Goal: Task Accomplishment & Management: Manage account settings

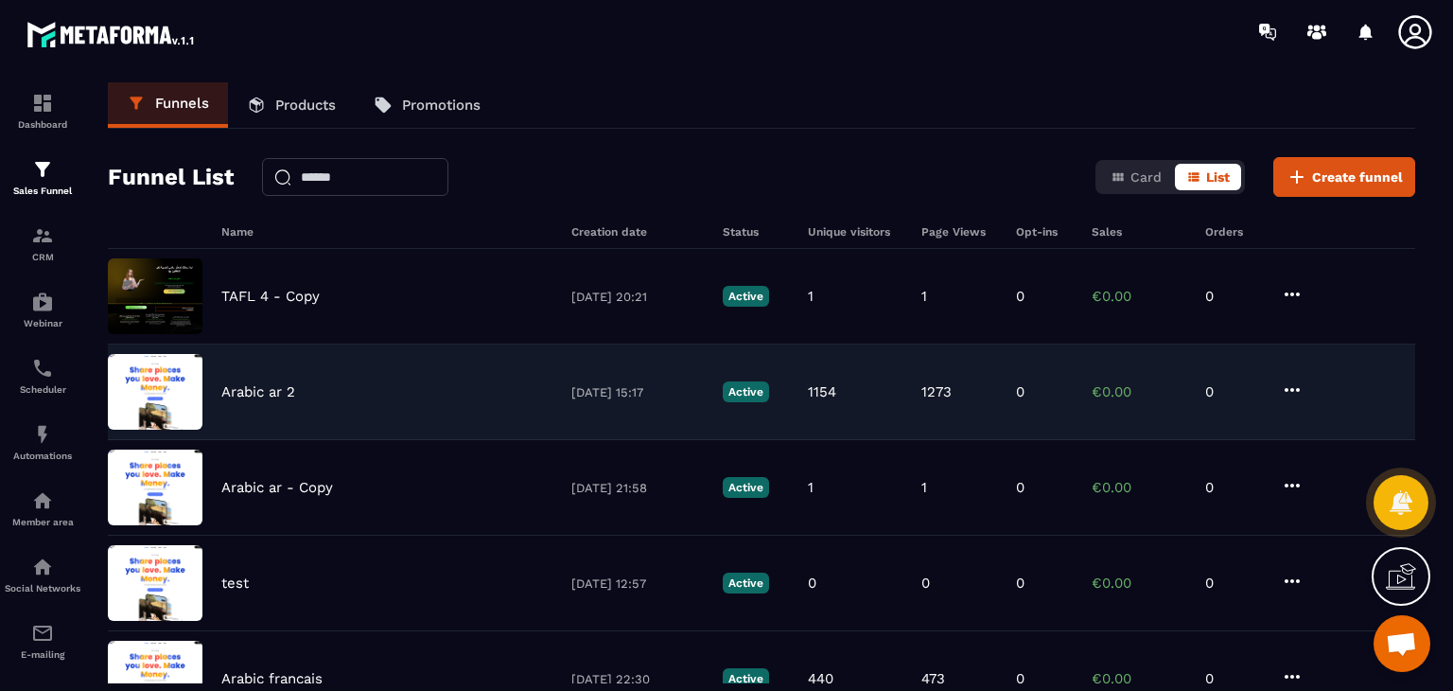
click at [1025, 440] on div "Arabic ar 2 [DATE] 15:17 Active 1154 1273 0 €0.00 0" at bounding box center [761, 488] width 1307 height 96
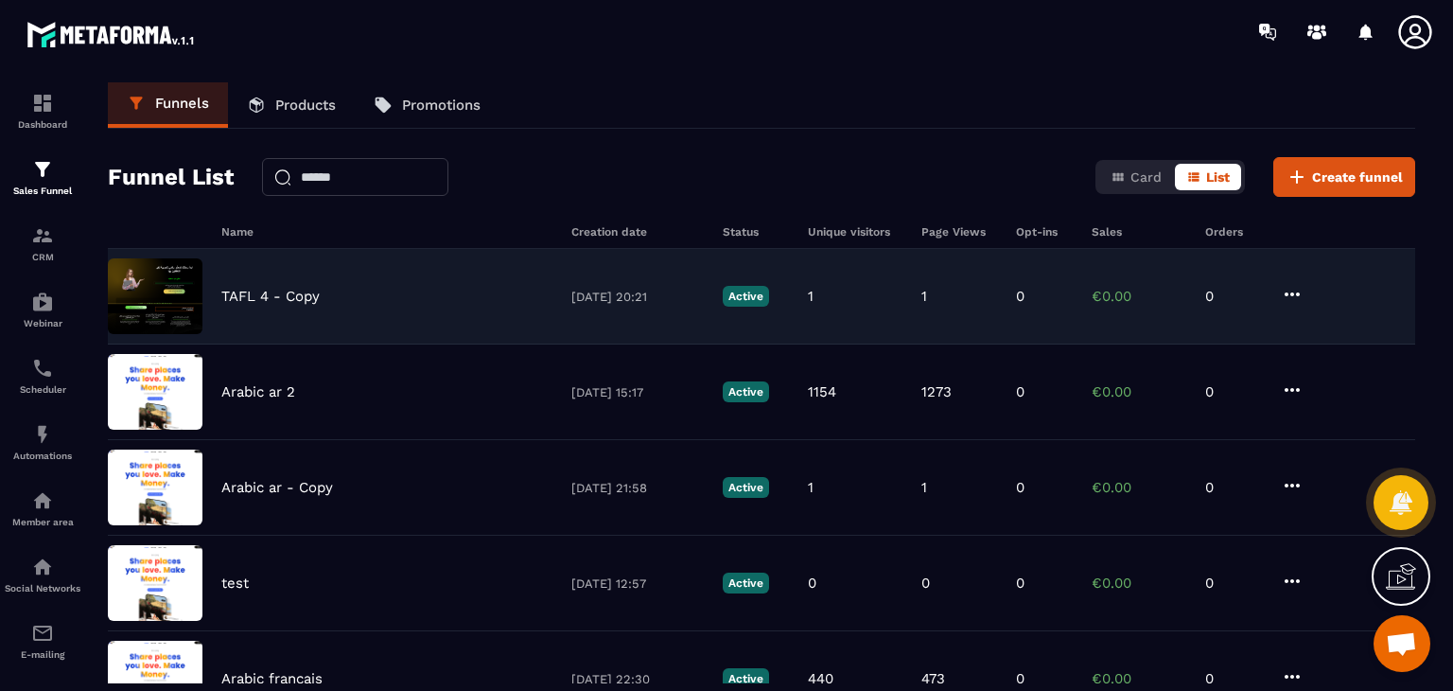
click at [1044, 344] on div "TAFL 4 - Copy [DATE] 20:21 Active 1 1 0 €0.00 0" at bounding box center [761, 392] width 1307 height 96
click at [1290, 296] on icon at bounding box center [1292, 294] width 23 height 23
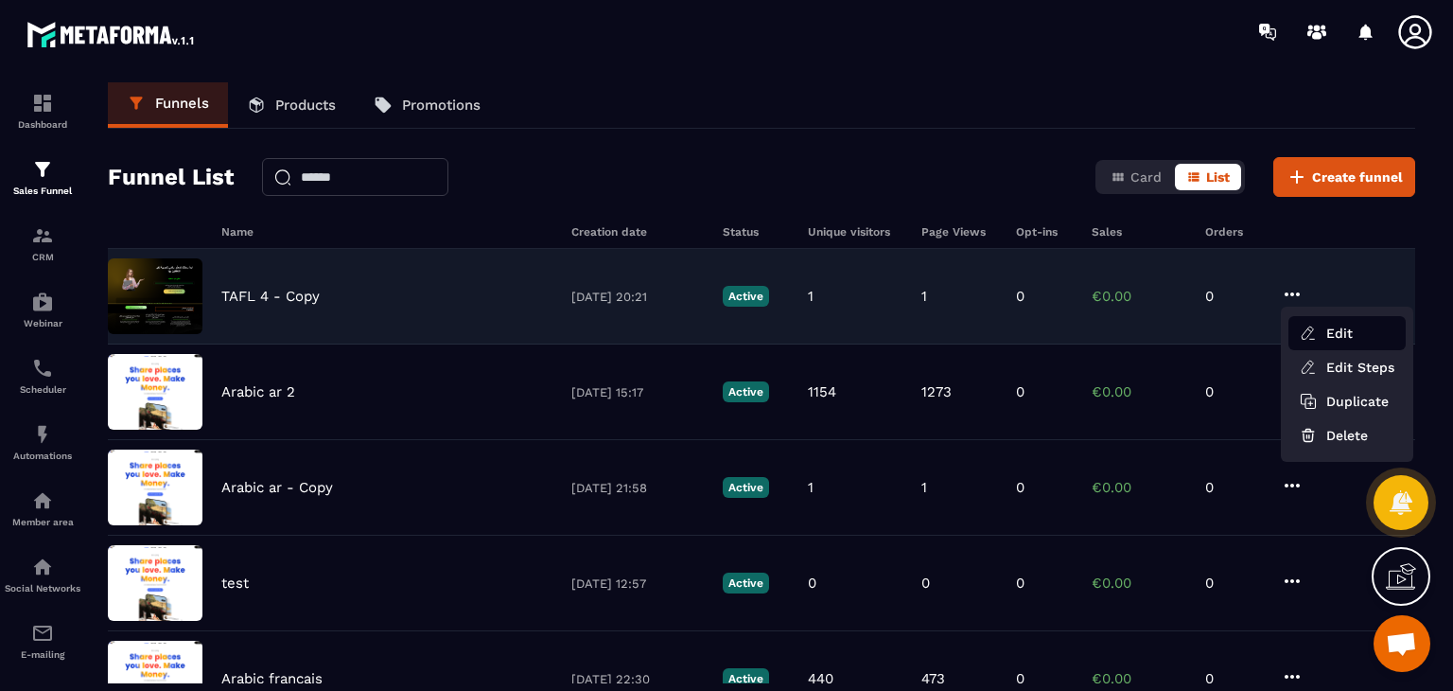
click at [1318, 323] on button "Edit" at bounding box center [1346, 333] width 117 height 34
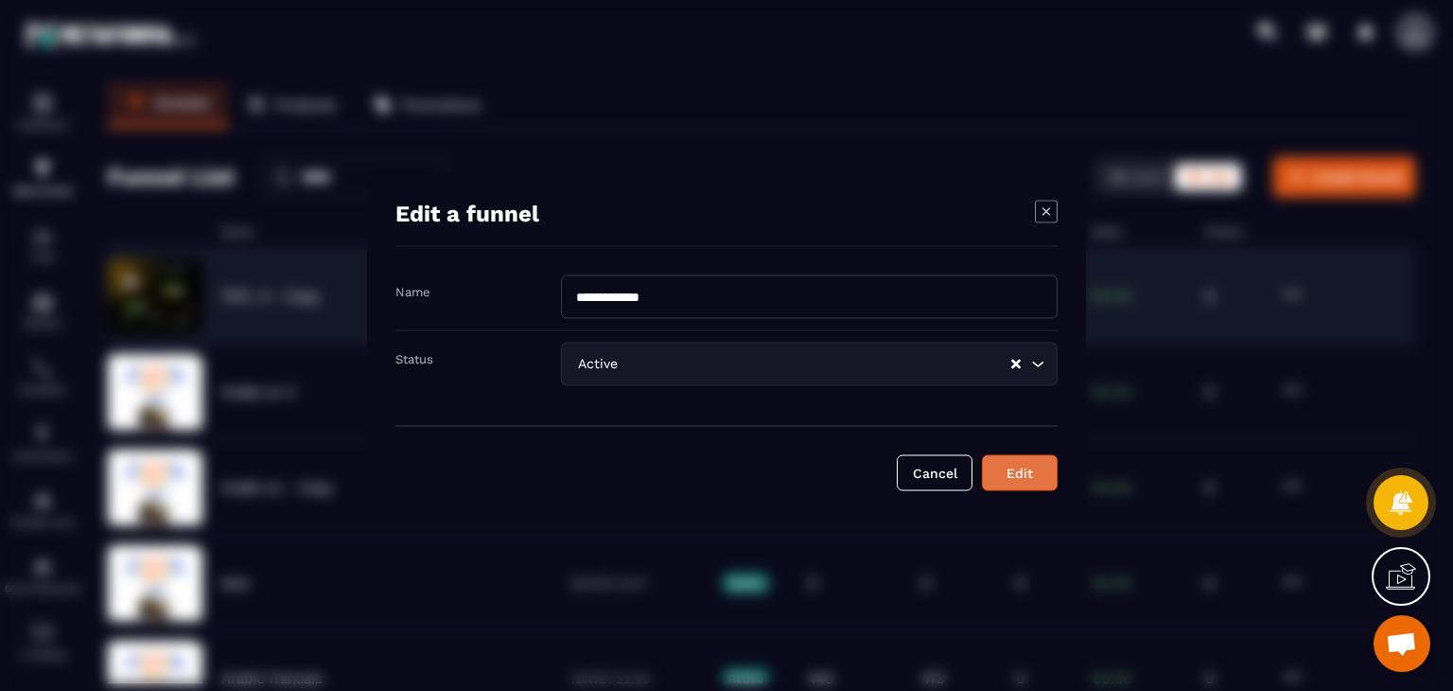
click at [999, 467] on div "Edit" at bounding box center [1019, 473] width 51 height 19
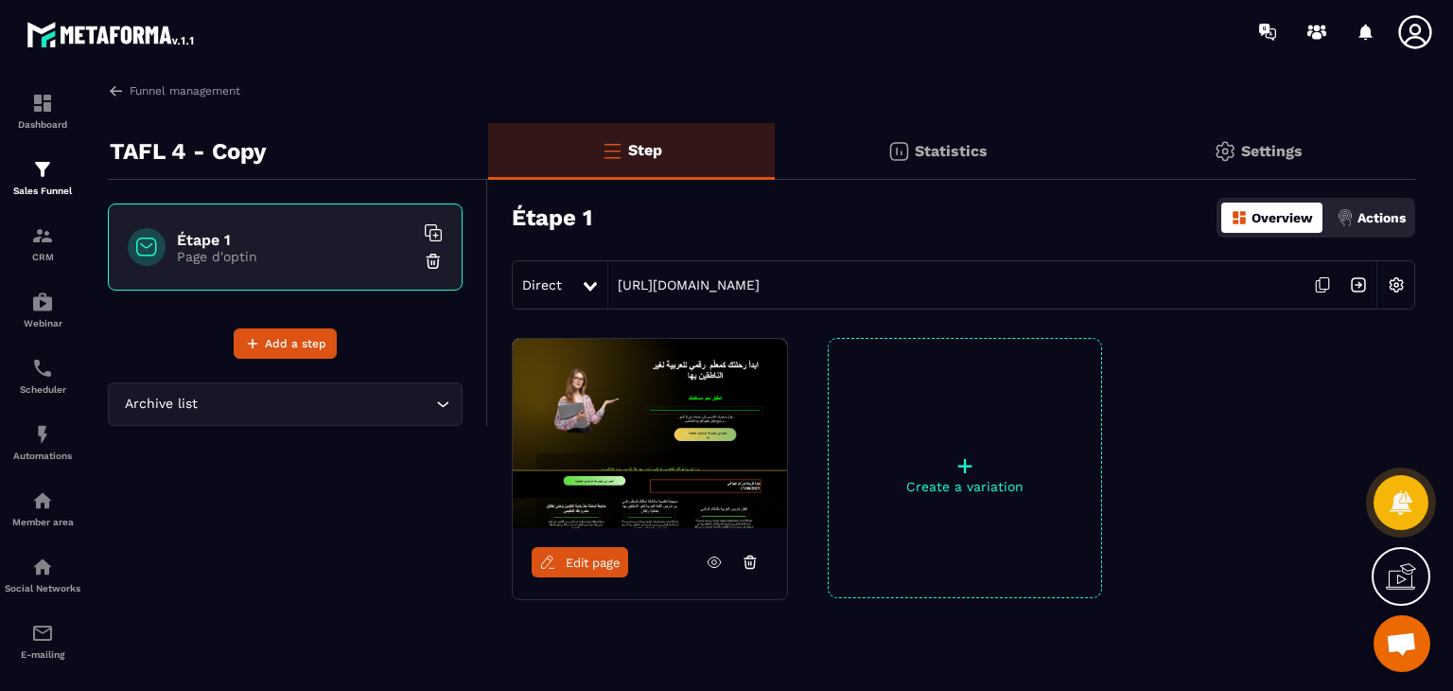
click at [576, 563] on span "Edit page" at bounding box center [593, 562] width 55 height 14
